Goal: Information Seeking & Learning: Learn about a topic

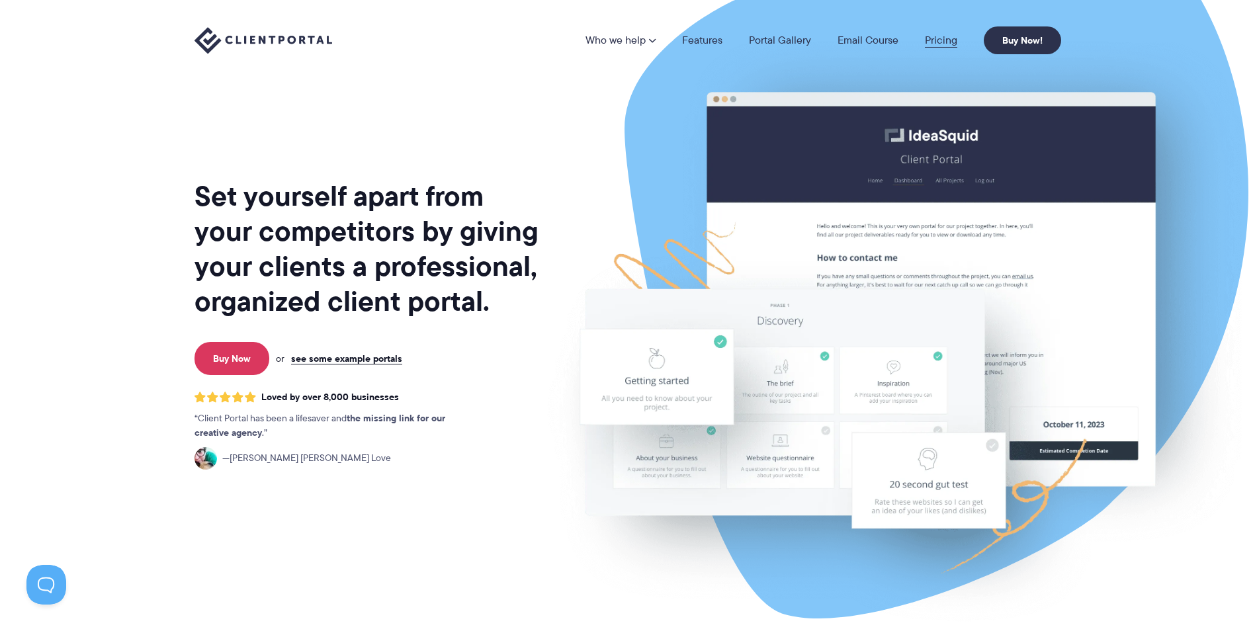
click at [944, 41] on link "Pricing" at bounding box center [941, 40] width 32 height 11
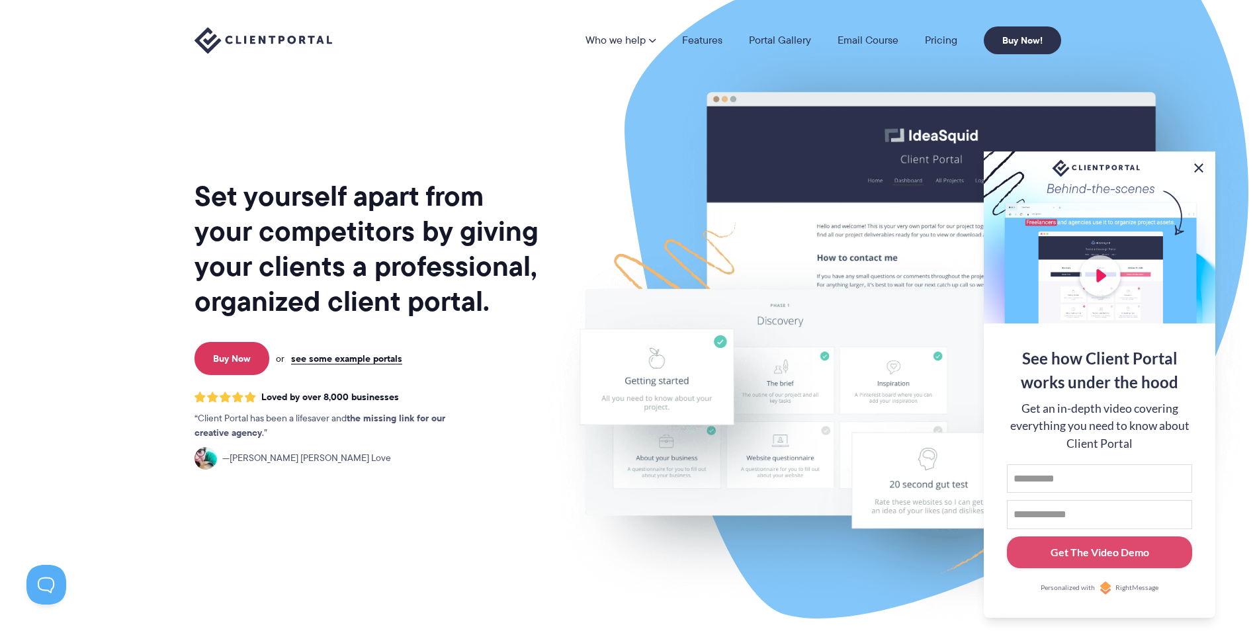
click at [1198, 163] on button at bounding box center [1199, 168] width 16 height 16
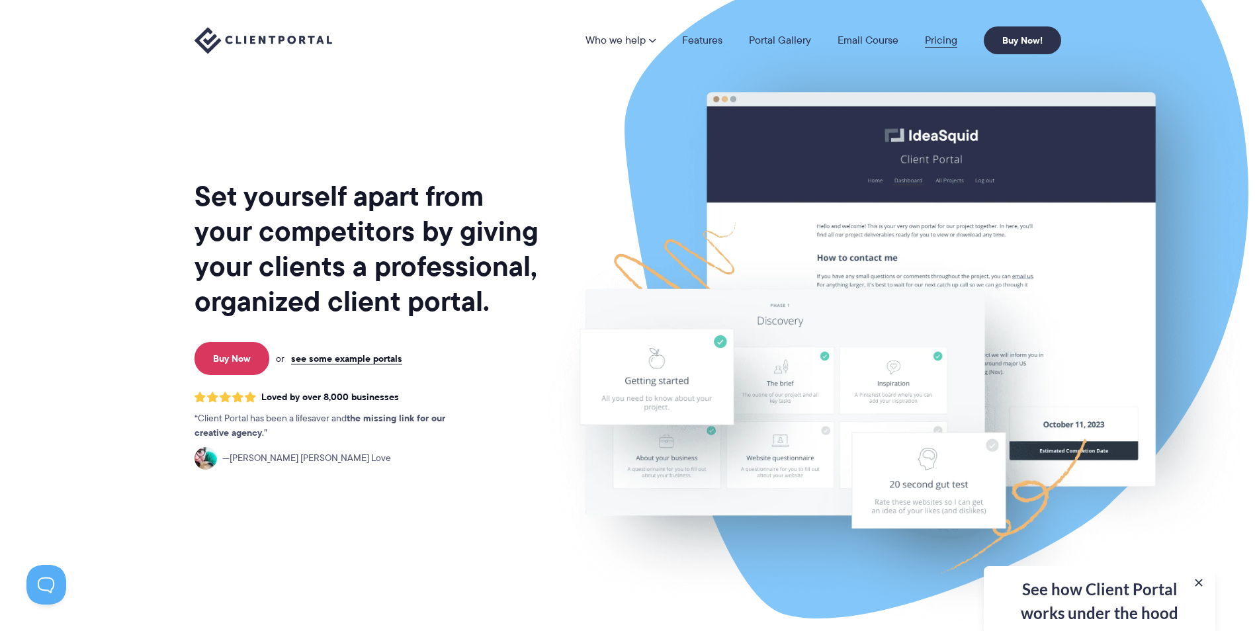
click at [933, 40] on link "Pricing" at bounding box center [941, 40] width 32 height 11
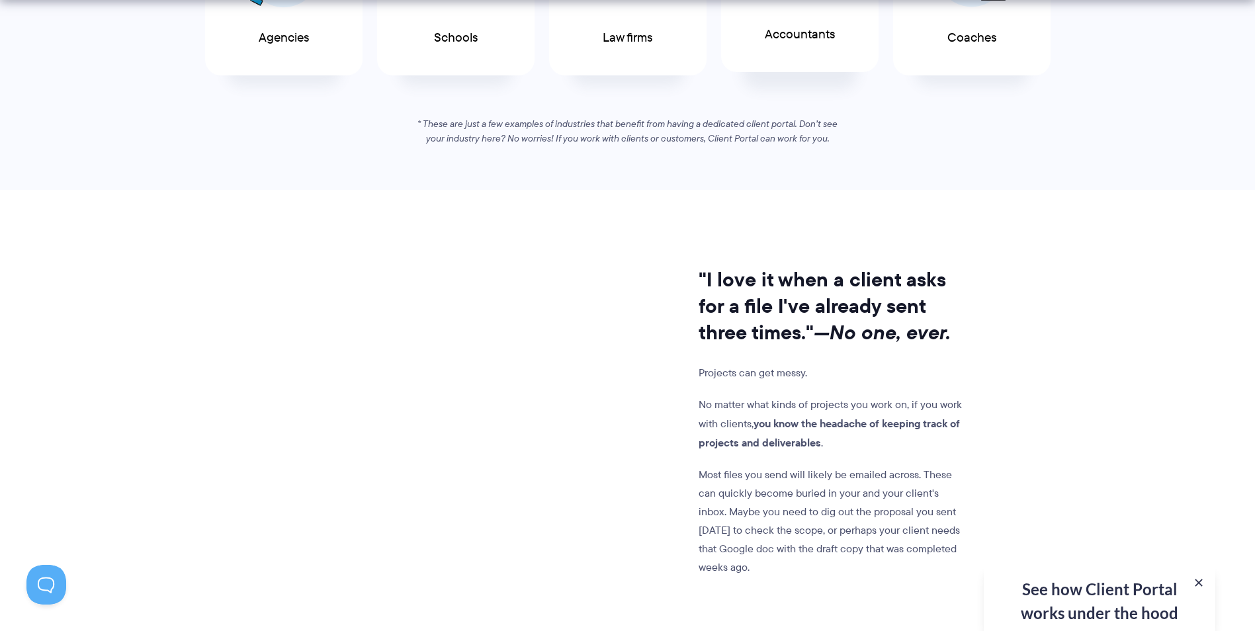
scroll to position [993, 0]
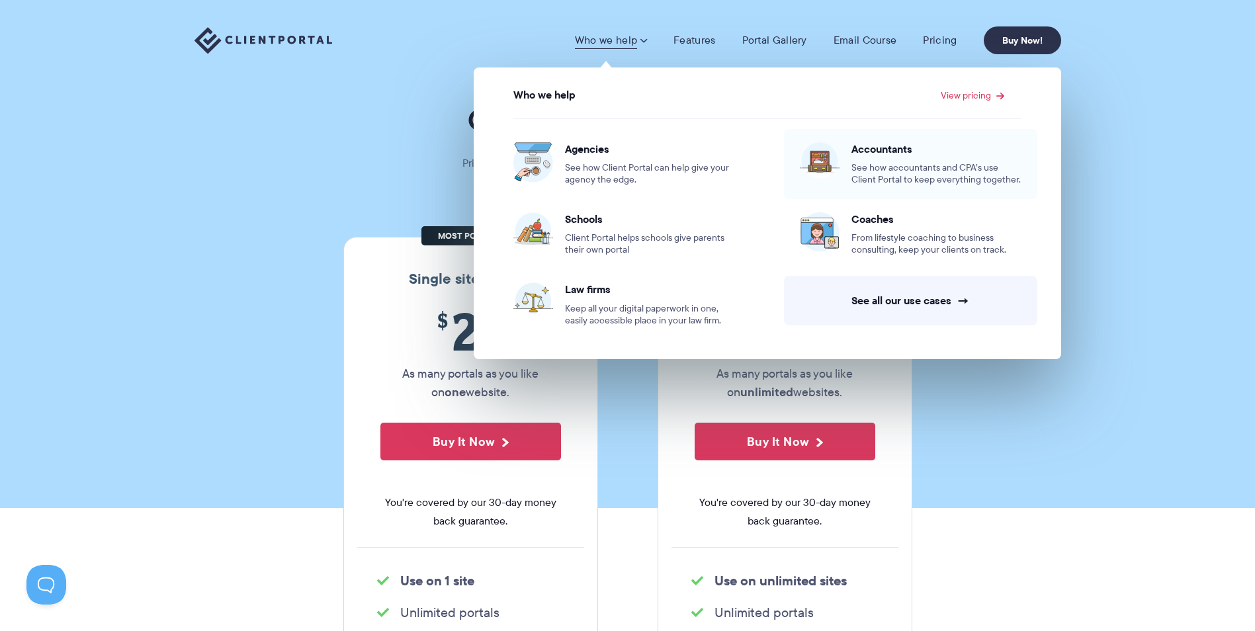
click at [923, 160] on div "Accountants See how accountants and CPA’s use Client Portal to keep everything …" at bounding box center [937, 164] width 170 height 44
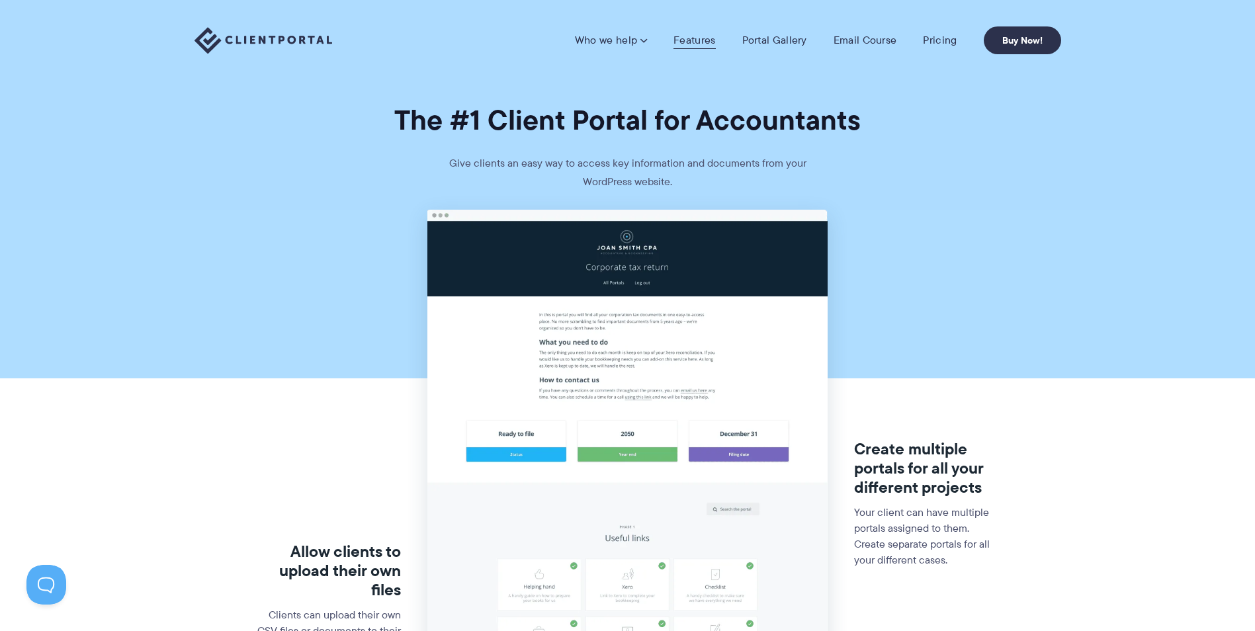
click at [707, 36] on link "Features" at bounding box center [695, 40] width 42 height 13
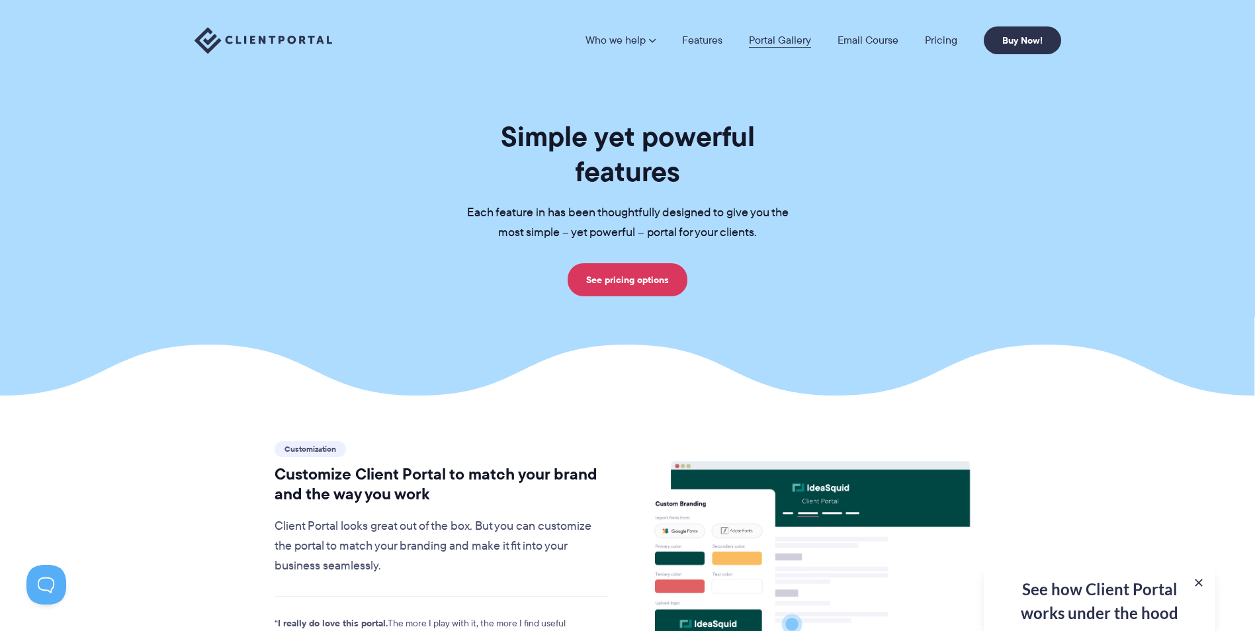
click at [791, 42] on link "Portal Gallery" at bounding box center [780, 40] width 62 height 11
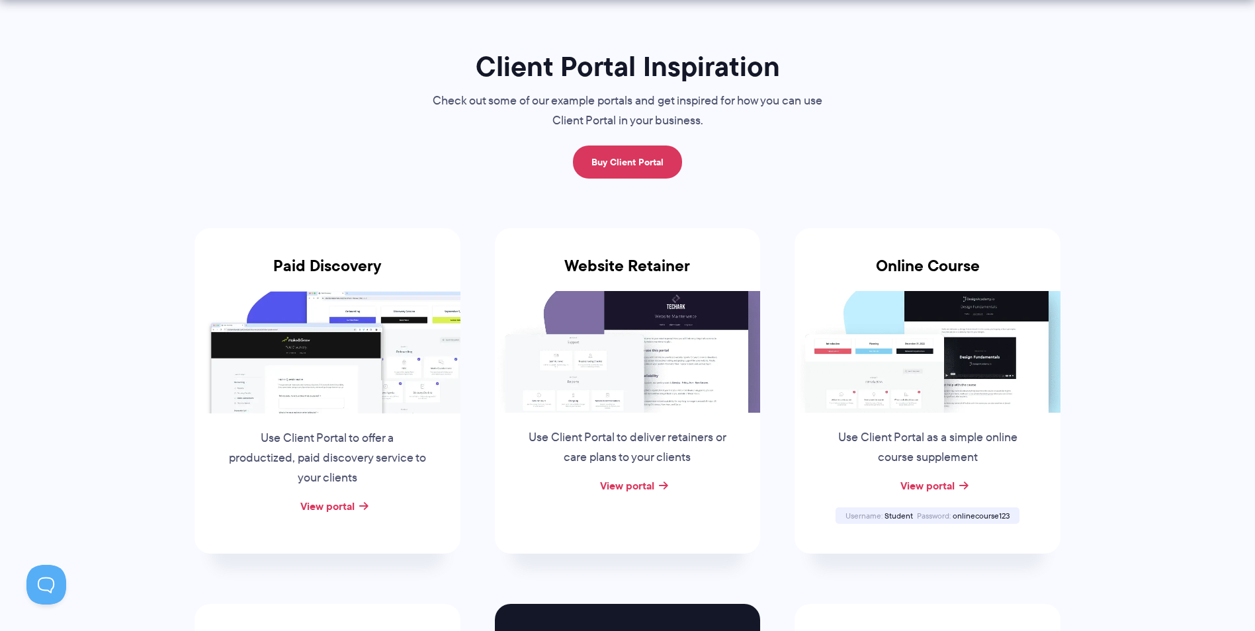
scroll to position [199, 0]
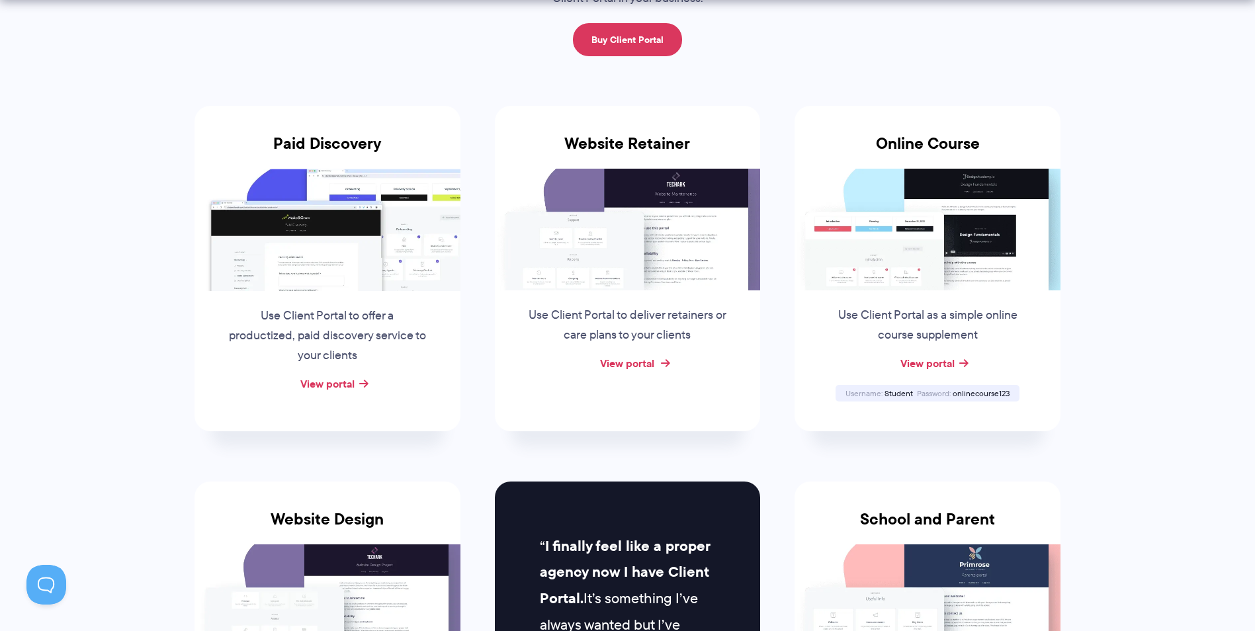
click at [643, 364] on link "View portal" at bounding box center [627, 363] width 54 height 16
